Goal: Information Seeking & Learning: Check status

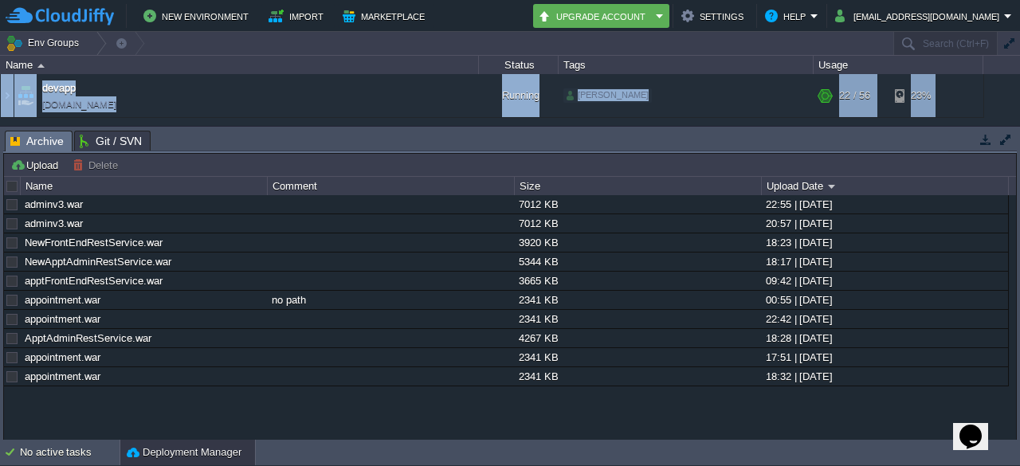
click at [217, 124] on div "Env Groups Search (Ctrl+F) auto-gen Name Status Tags Usage devapp [DOMAIN_NAME]…" at bounding box center [510, 236] width 1020 height 408
click at [262, 406] on div "adminv3.war 7012 KB 22:55 | [DATE] adminv3.war 7012 KB 20:57 | [DATE] NewFrontE…" at bounding box center [510, 317] width 1012 height 245
click at [3, 94] on img at bounding box center [7, 95] width 13 height 43
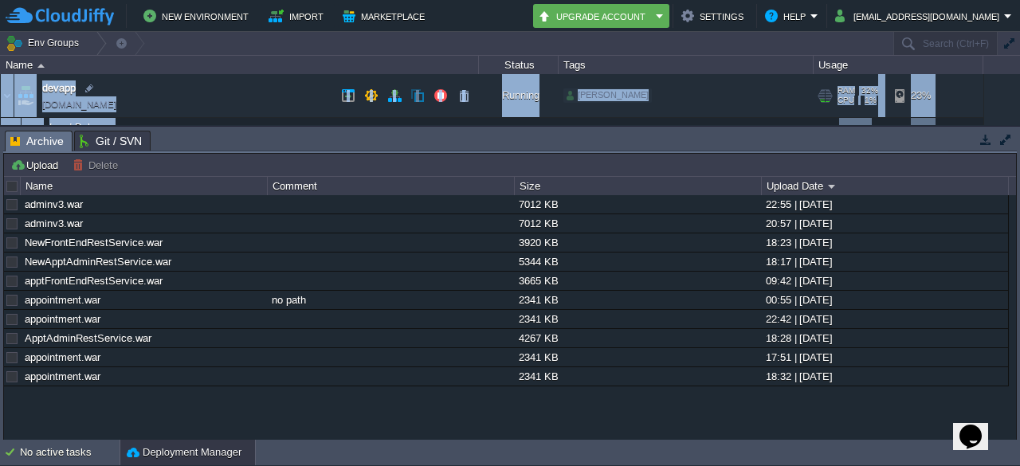
click at [27, 104] on img at bounding box center [25, 95] width 22 height 43
click at [129, 78] on td "devapp [DOMAIN_NAME]" at bounding box center [240, 96] width 478 height 44
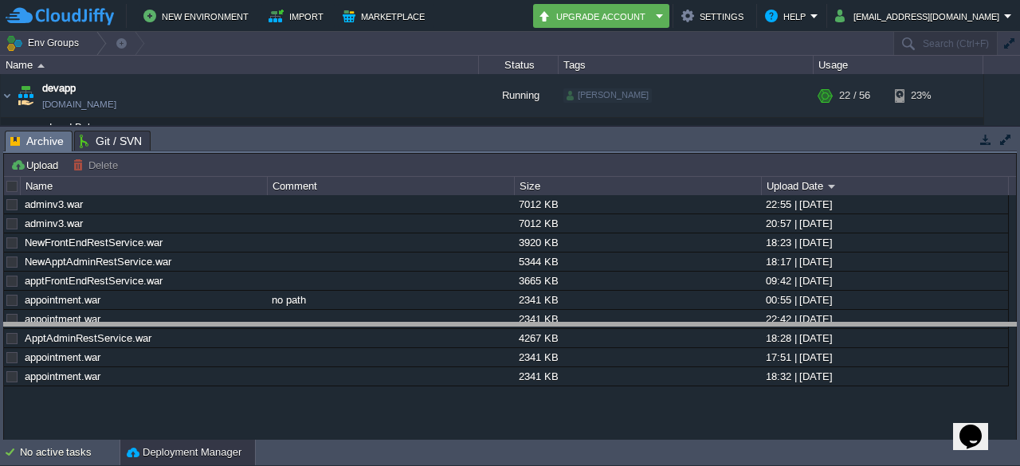
drag, startPoint x: 202, startPoint y: 151, endPoint x: 242, endPoint y: 358, distance: 210.9
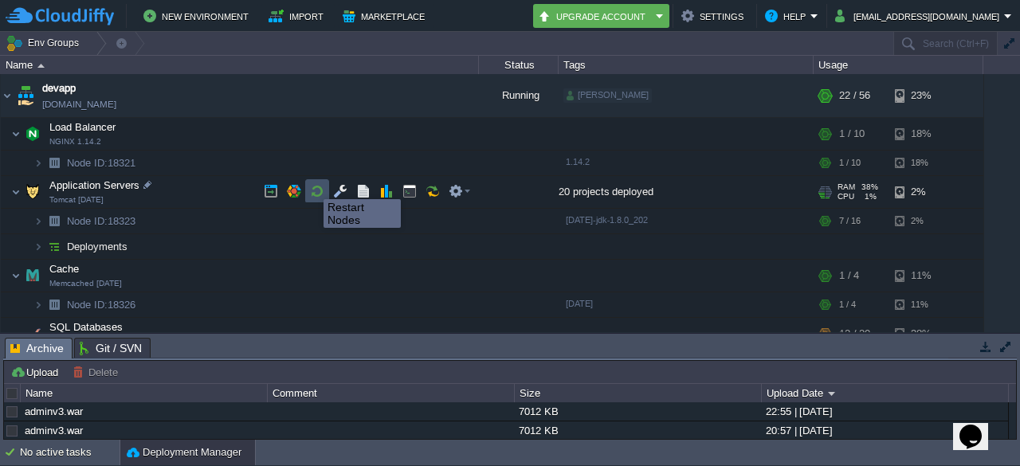
click at [312, 185] on button "button" at bounding box center [317, 191] width 14 height 14
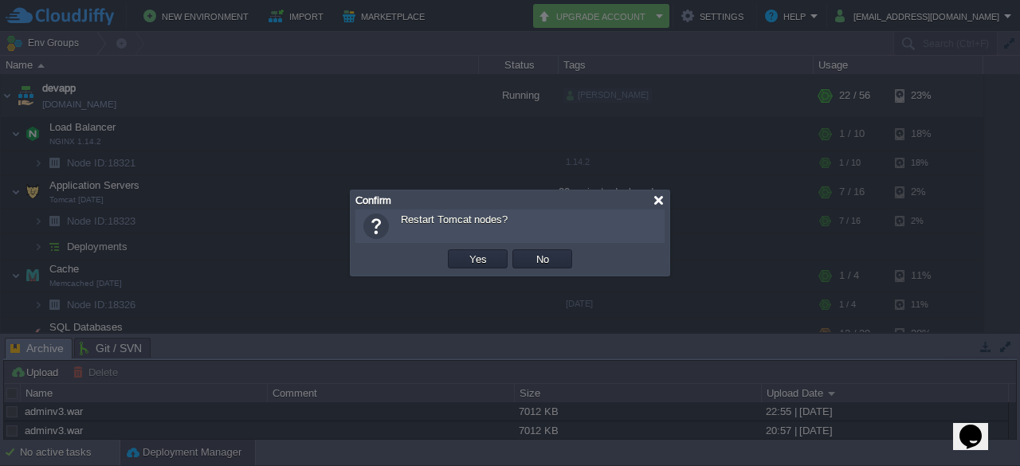
click at [655, 203] on div at bounding box center [659, 200] width 12 height 12
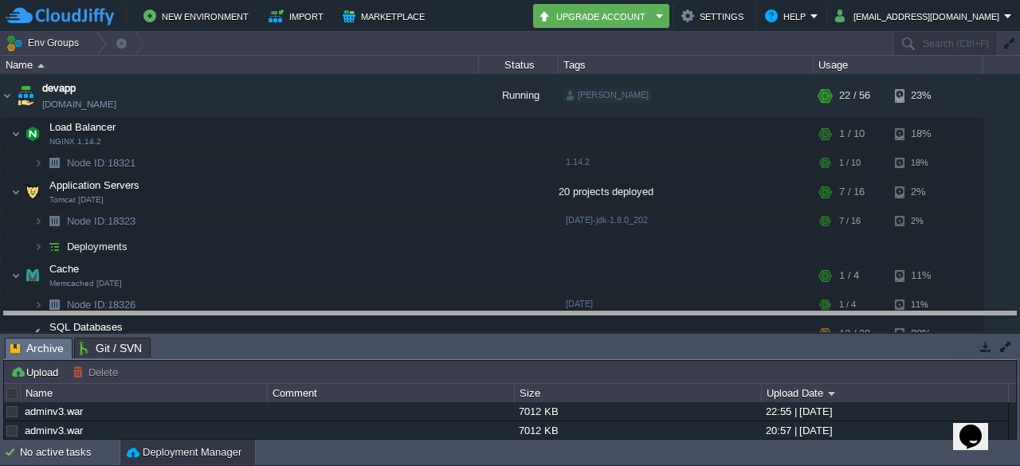
drag, startPoint x: 226, startPoint y: 358, endPoint x: 253, endPoint y: 328, distance: 40.1
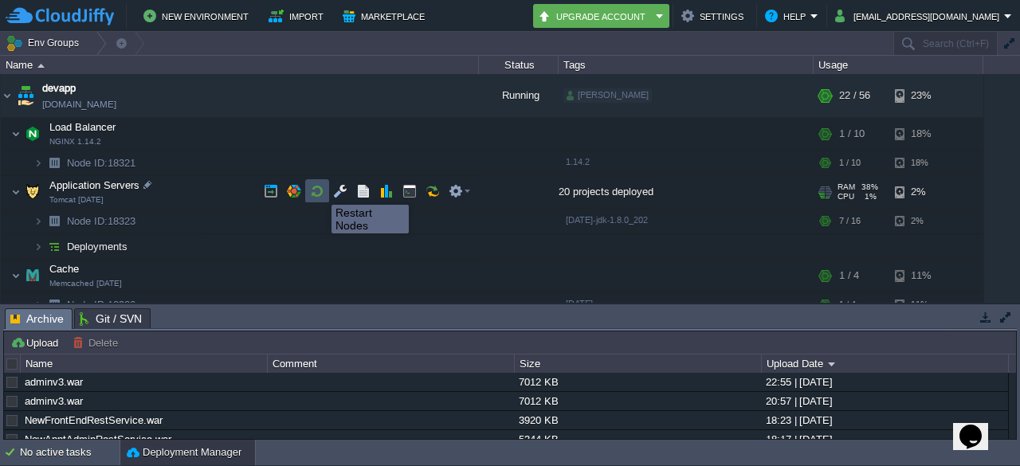
click at [320, 191] on button "button" at bounding box center [317, 191] width 14 height 14
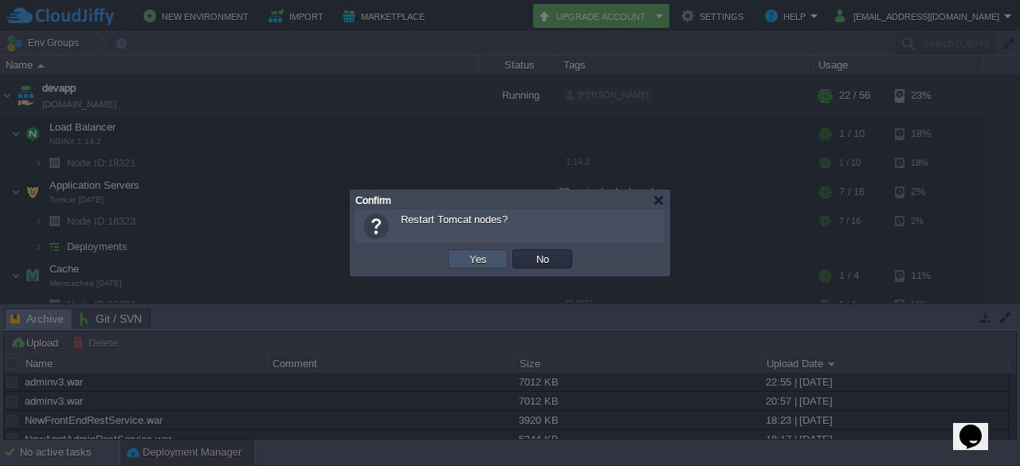
click at [470, 259] on button "Yes" at bounding box center [478, 259] width 27 height 14
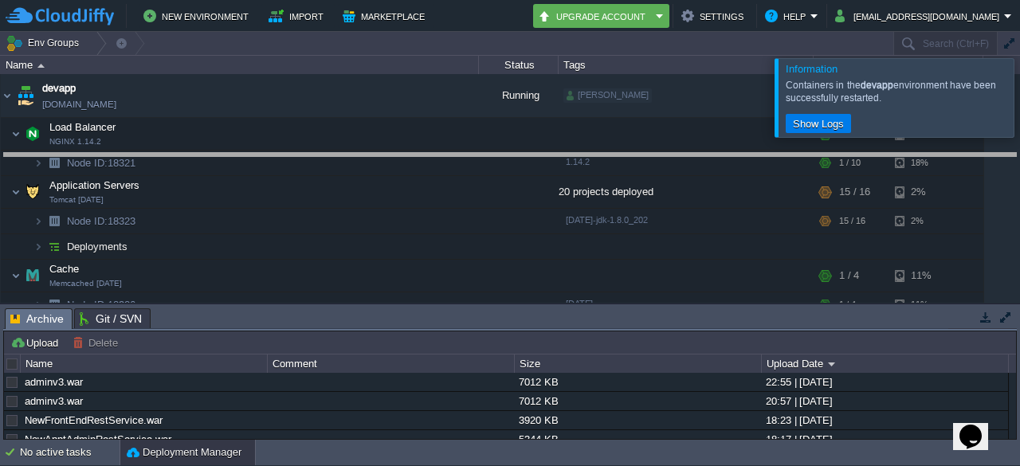
drag, startPoint x: 175, startPoint y: 326, endPoint x: 227, endPoint y: 173, distance: 161.6
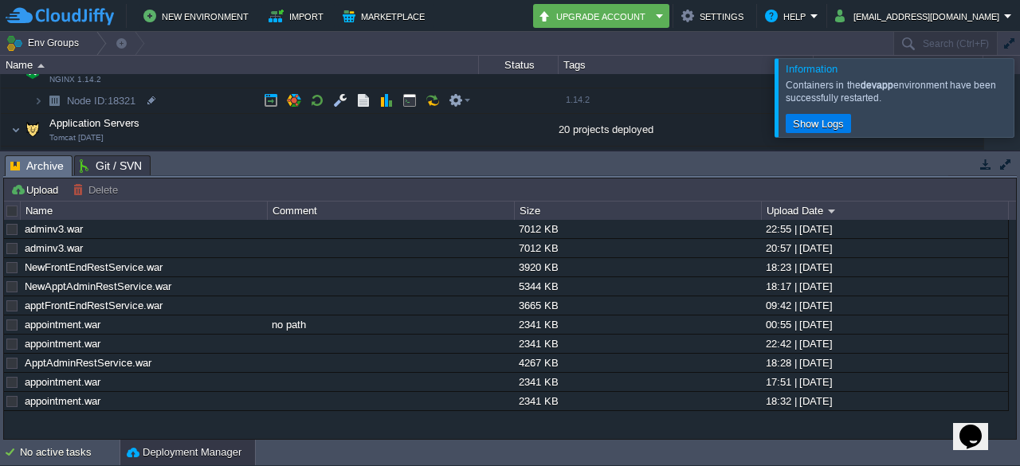
scroll to position [62, 0]
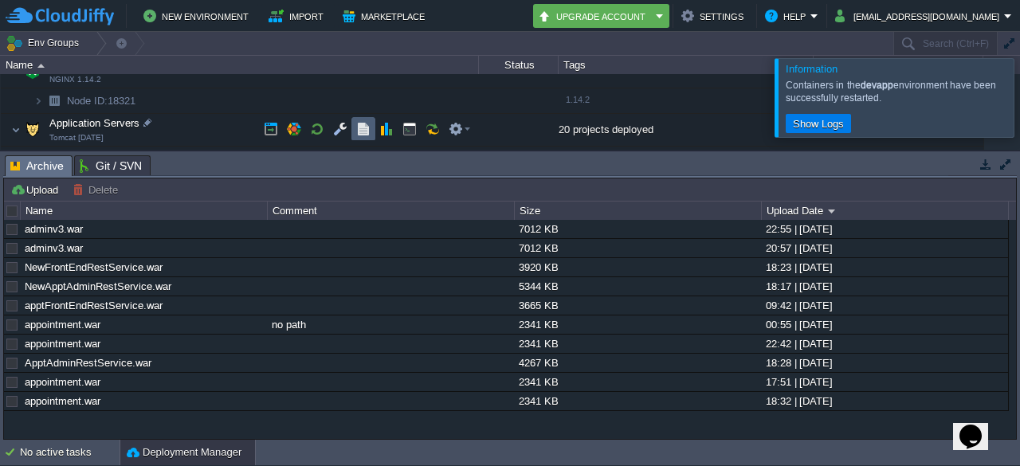
click at [355, 138] on td at bounding box center [364, 129] width 24 height 24
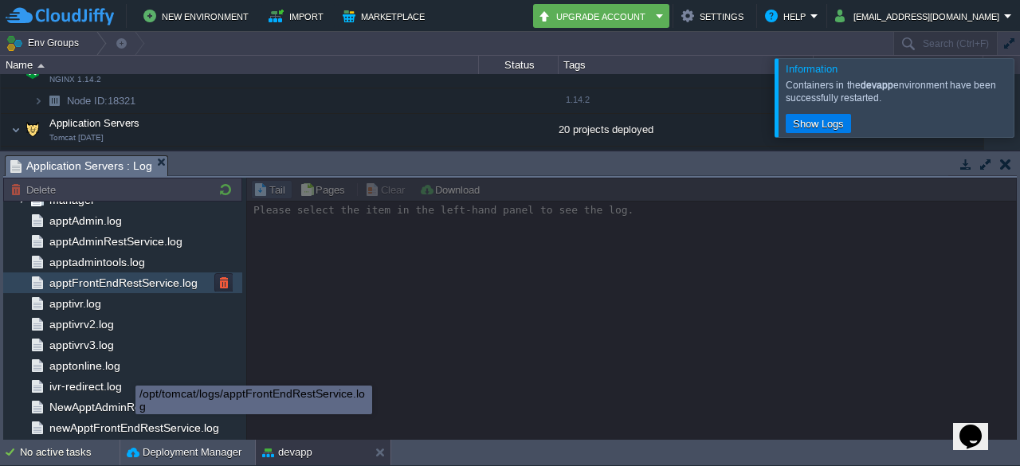
scroll to position [176, 0]
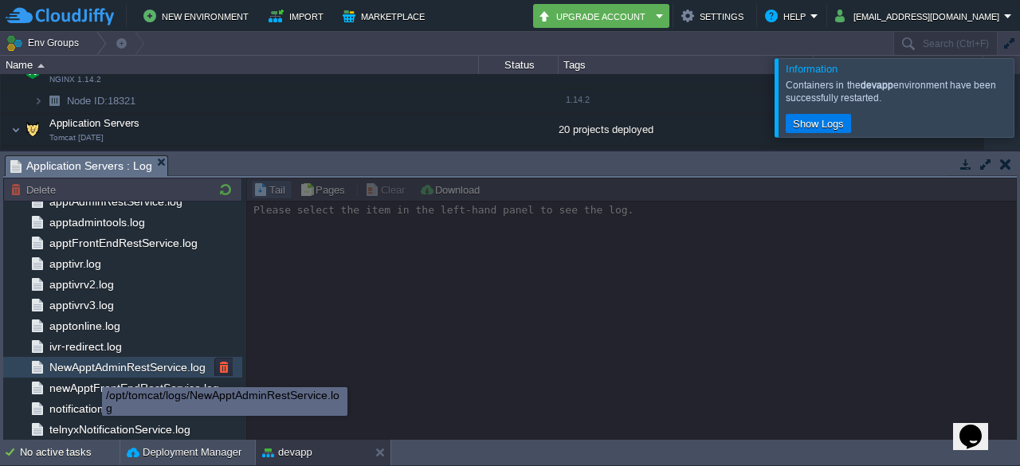
click at [91, 371] on span "NewApptAdminRestService.log" at bounding box center [127, 367] width 162 height 14
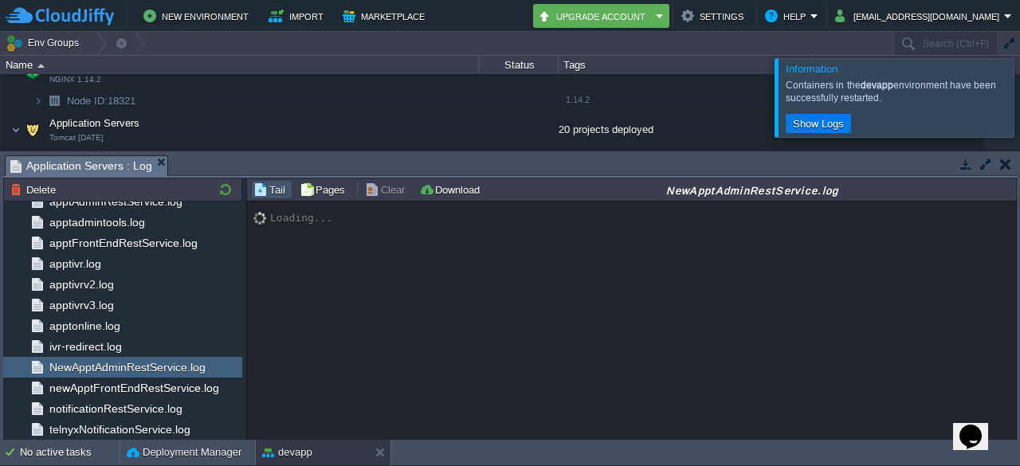
click at [1020, 108] on div at bounding box center [1039, 97] width 0 height 78
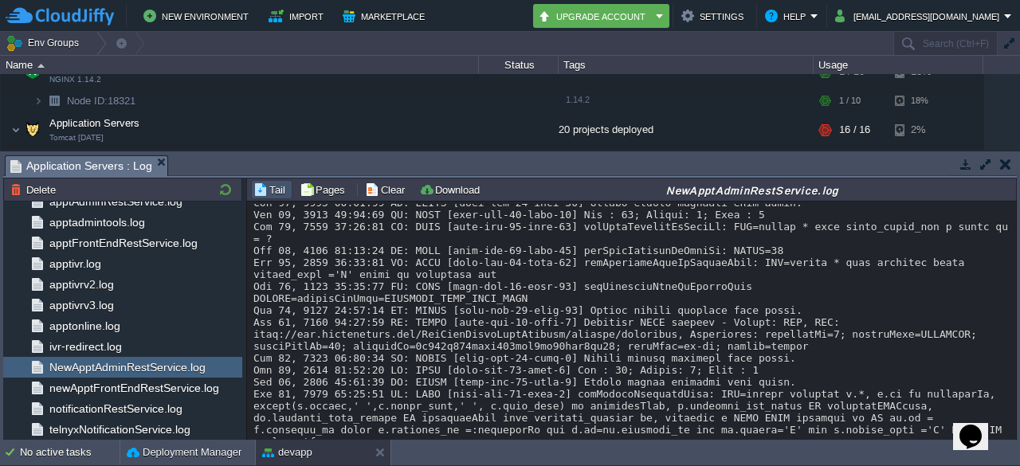
scroll to position [16102, 0]
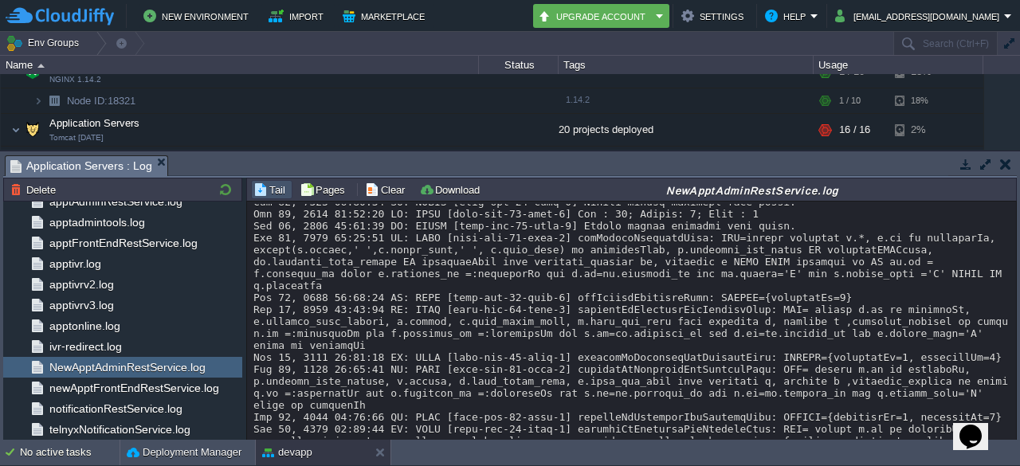
drag, startPoint x: 746, startPoint y: 399, endPoint x: 760, endPoint y: 410, distance: 17.1
drag, startPoint x: 760, startPoint y: 410, endPoint x: 824, endPoint y: 332, distance: 101.3
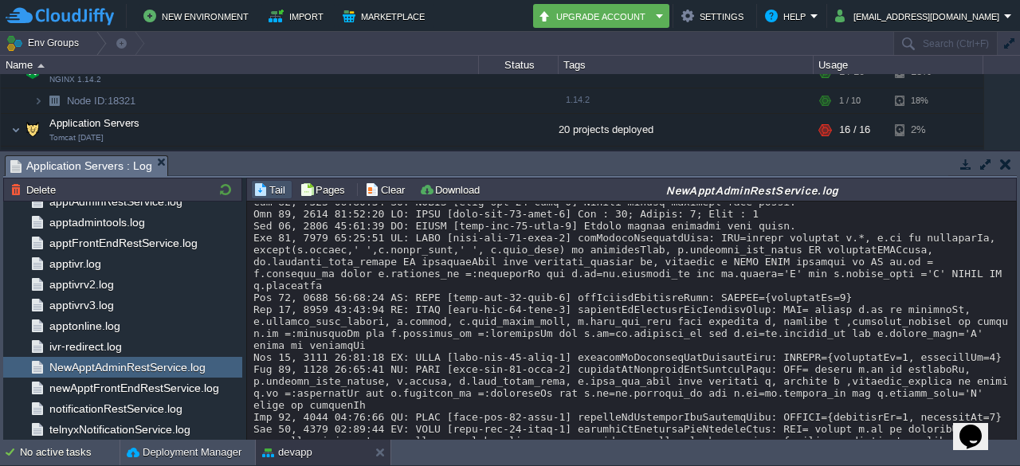
drag, startPoint x: 766, startPoint y: 395, endPoint x: 581, endPoint y: 350, distance: 190.2
